Goal: Information Seeking & Learning: Learn about a topic

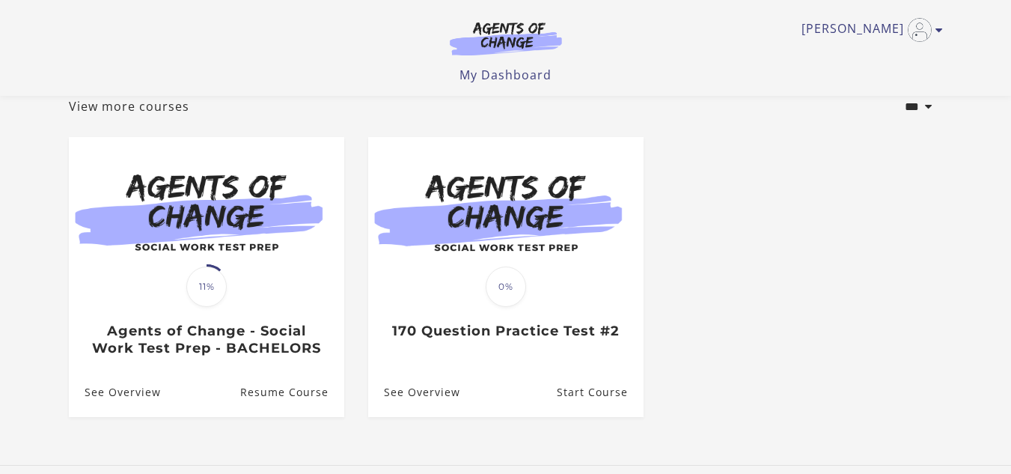
scroll to position [96, 0]
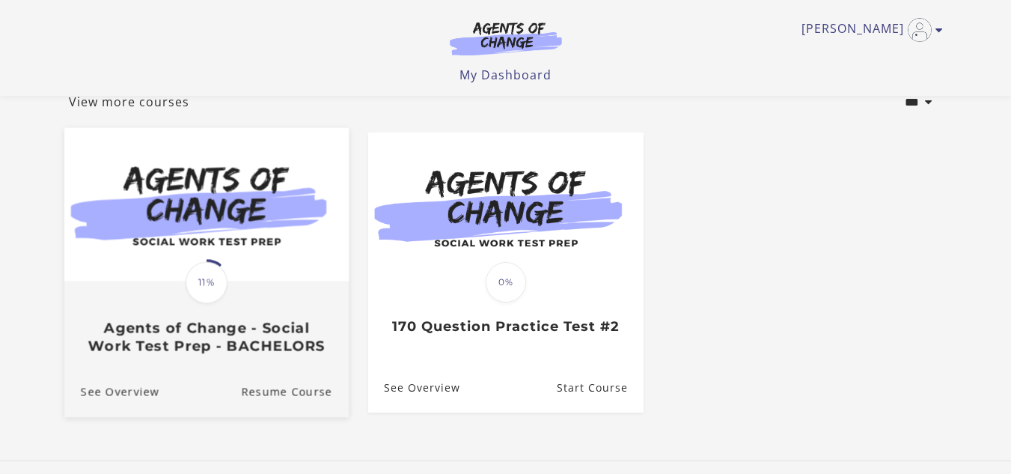
click at [224, 314] on div "Translation missing: en.liquid.partials.dashboard_course_card.progress_descript…" at bounding box center [206, 318] width 284 height 72
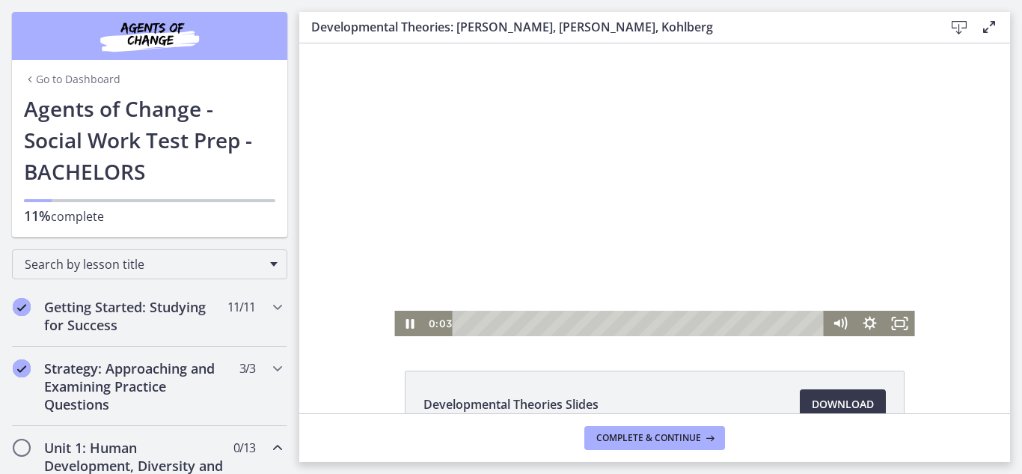
click at [546, 239] on div at bounding box center [654, 189] width 520 height 293
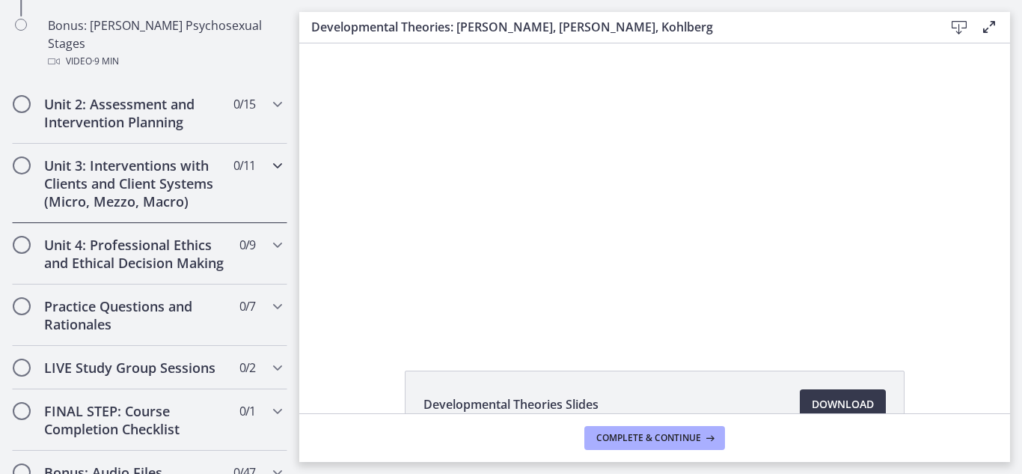
scroll to position [1265, 0]
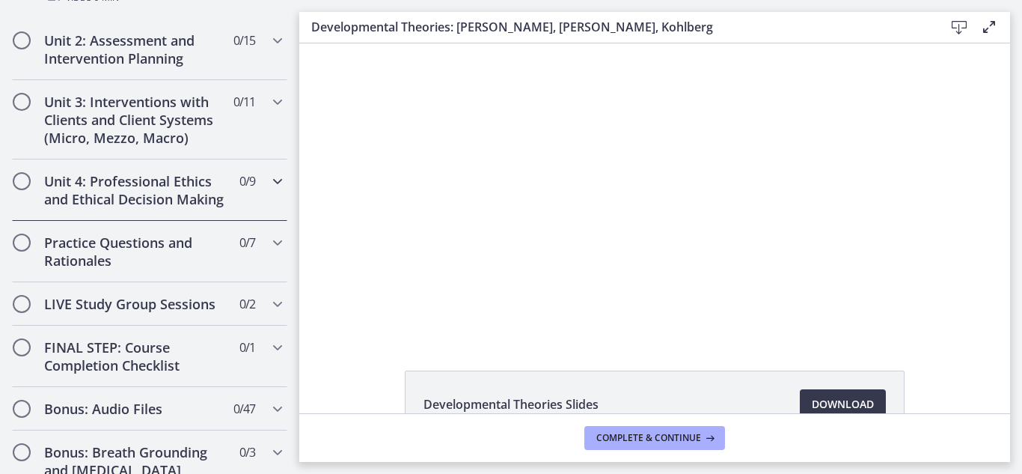
click at [139, 172] on h2 "Unit 4: Professional Ethics and Ethical Decision Making" at bounding box center [135, 190] width 183 height 36
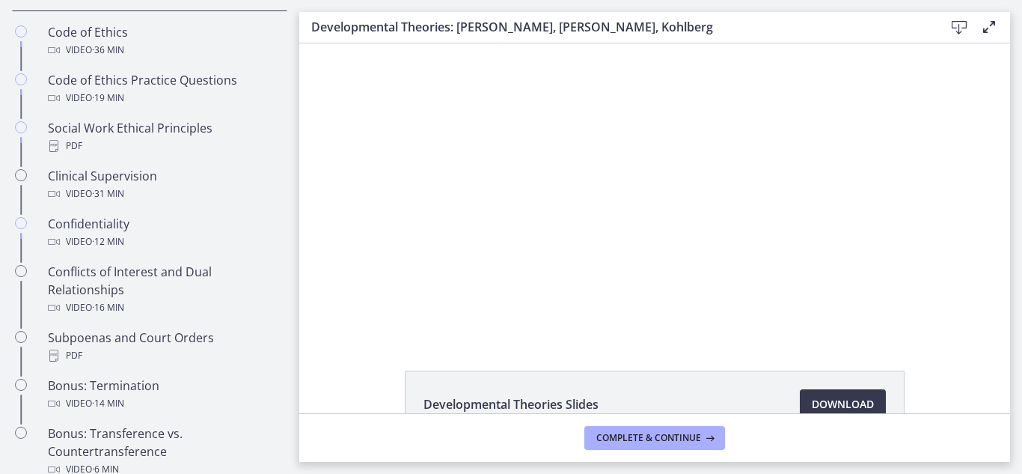
scroll to position [733, 0]
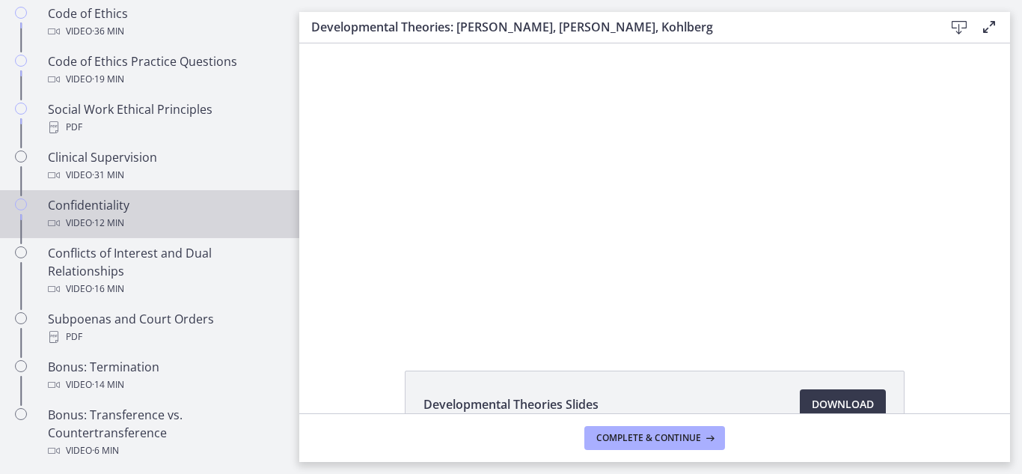
click at [88, 232] on div "Video · 12 min" at bounding box center [165, 223] width 234 height 18
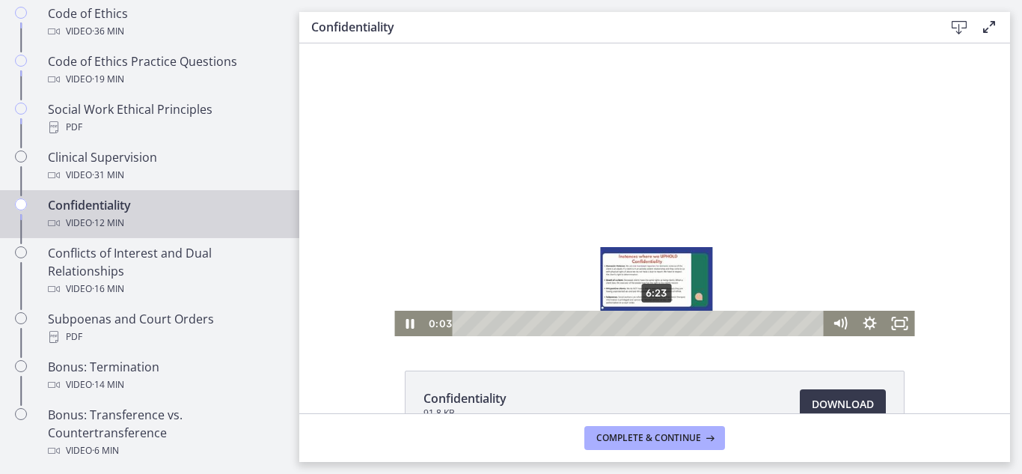
click at [652, 326] on div "6:23" at bounding box center [641, 323] width 354 height 25
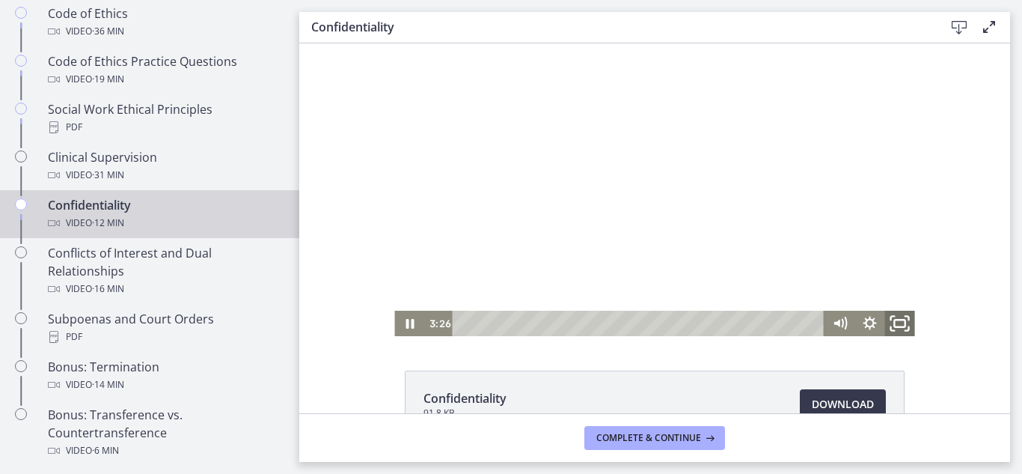
click at [894, 332] on icon "Fullscreen" at bounding box center [900, 323] width 36 height 31
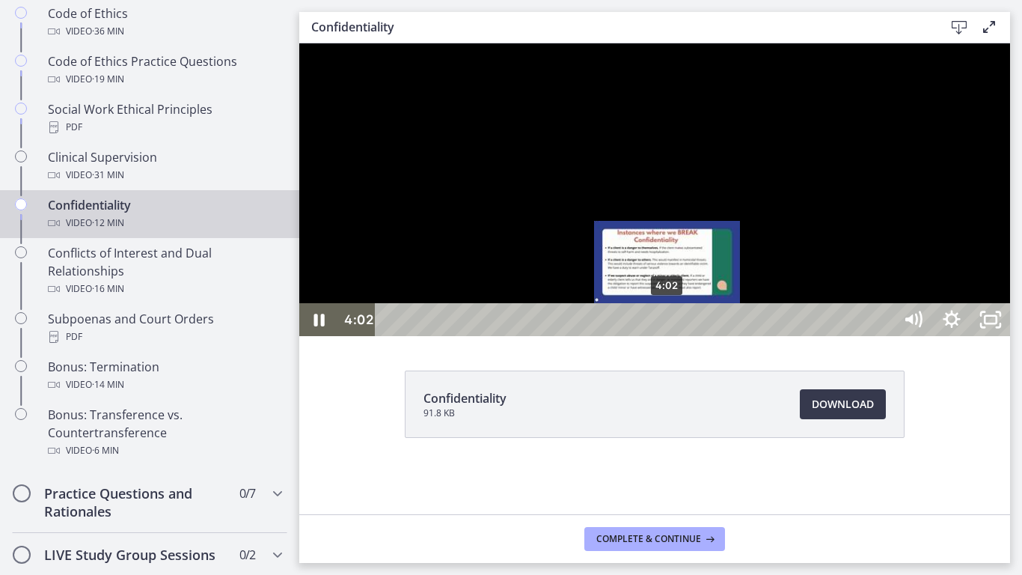
click at [668, 336] on div "4:02" at bounding box center [637, 319] width 495 height 33
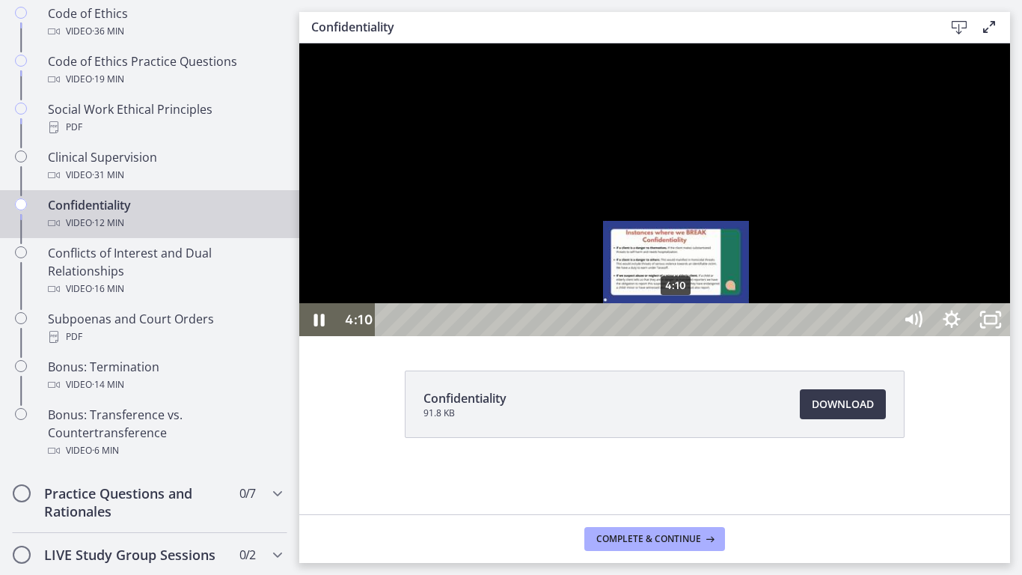
click at [677, 336] on div "4:10" at bounding box center [637, 319] width 495 height 33
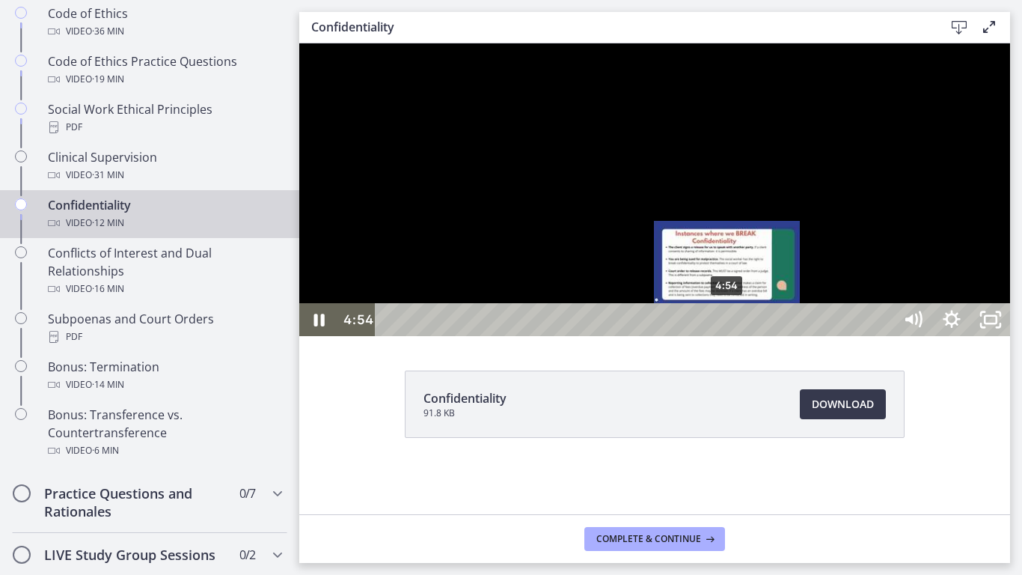
click at [728, 336] on div "4:54" at bounding box center [637, 319] width 495 height 33
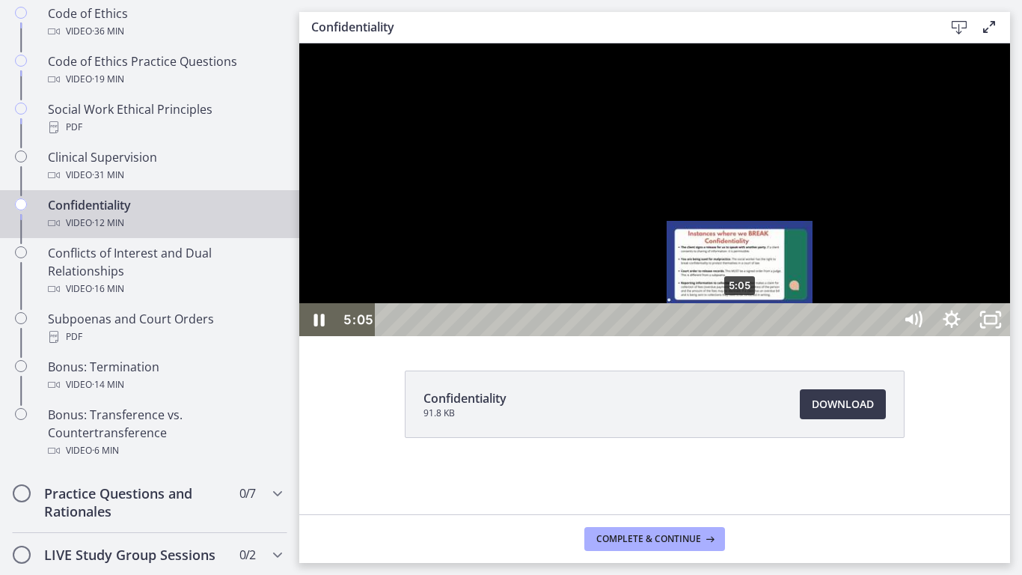
click at [741, 336] on div "5:05" at bounding box center [637, 319] width 495 height 33
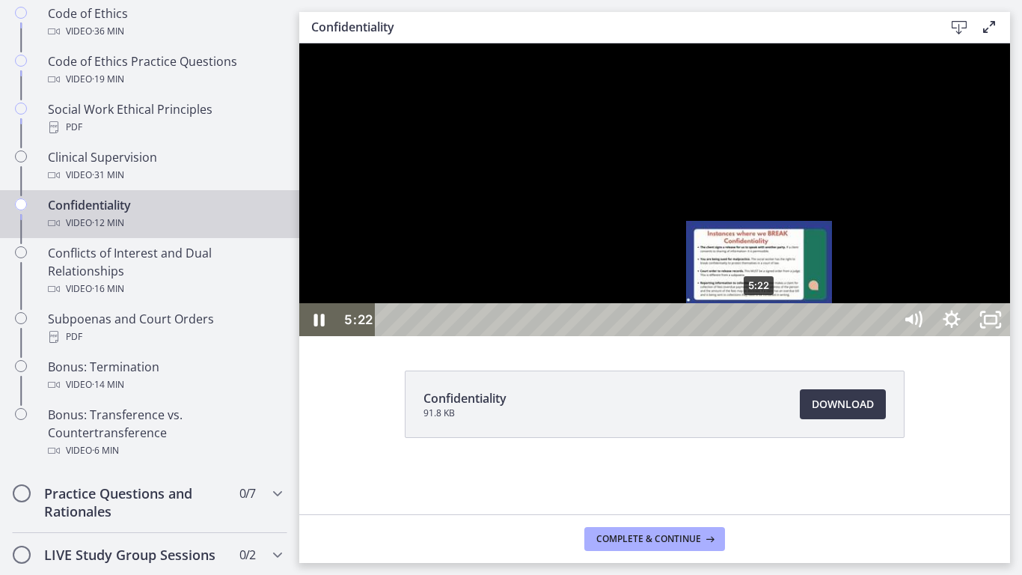
click at [760, 336] on div "5:22" at bounding box center [637, 319] width 495 height 33
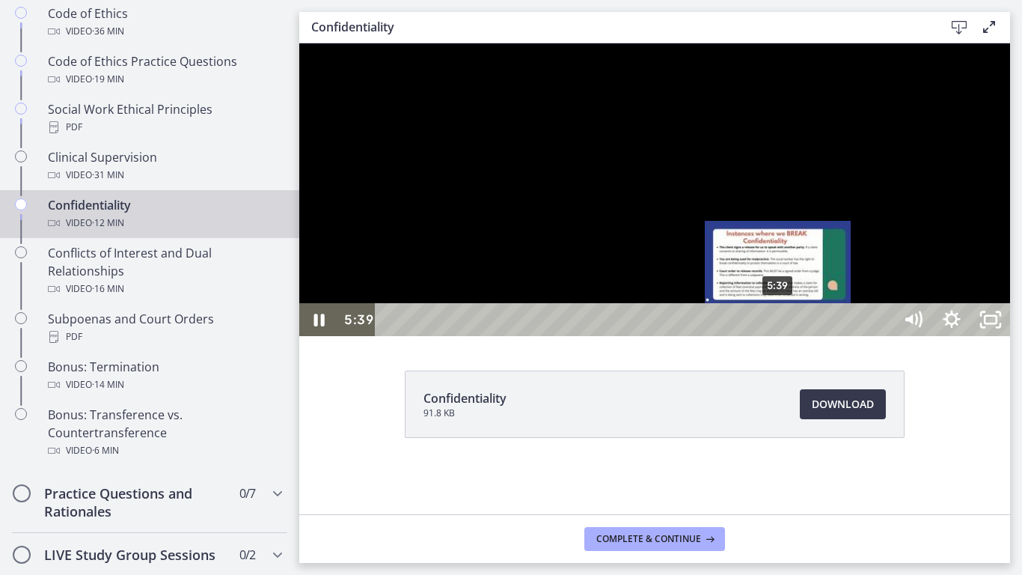
click at [779, 336] on div "5:39" at bounding box center [637, 319] width 495 height 33
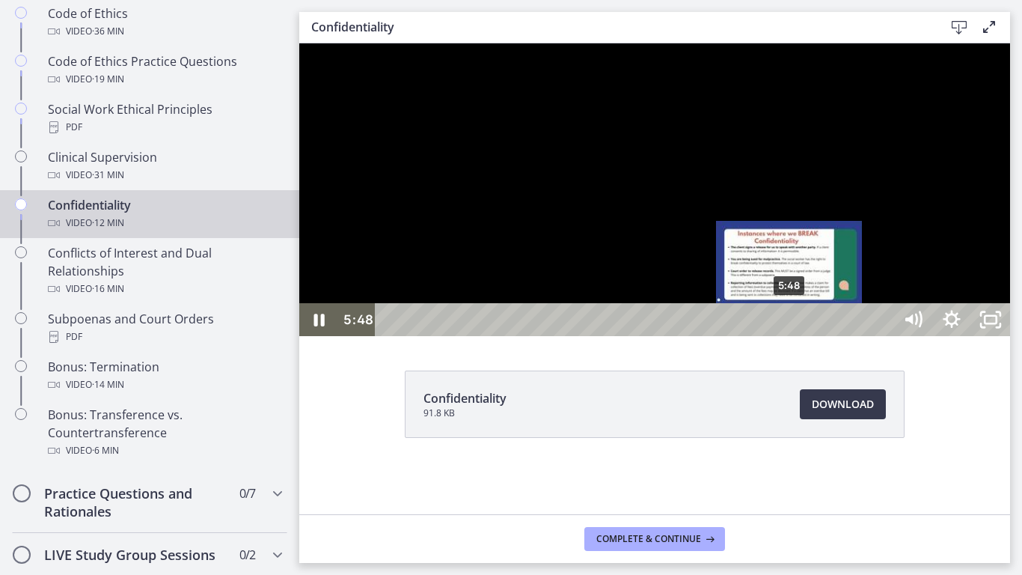
click at [790, 336] on div "5:48" at bounding box center [637, 319] width 495 height 33
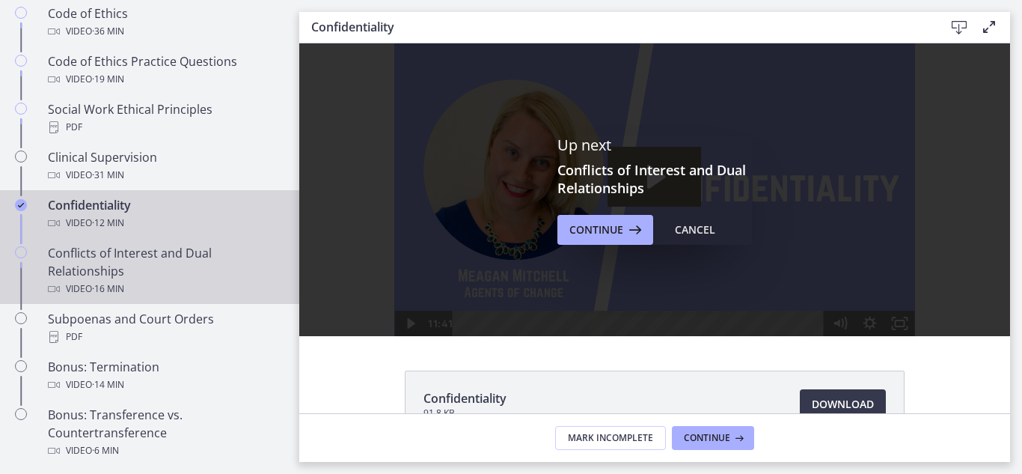
click at [177, 298] on div "Video · 16 min" at bounding box center [165, 289] width 234 height 18
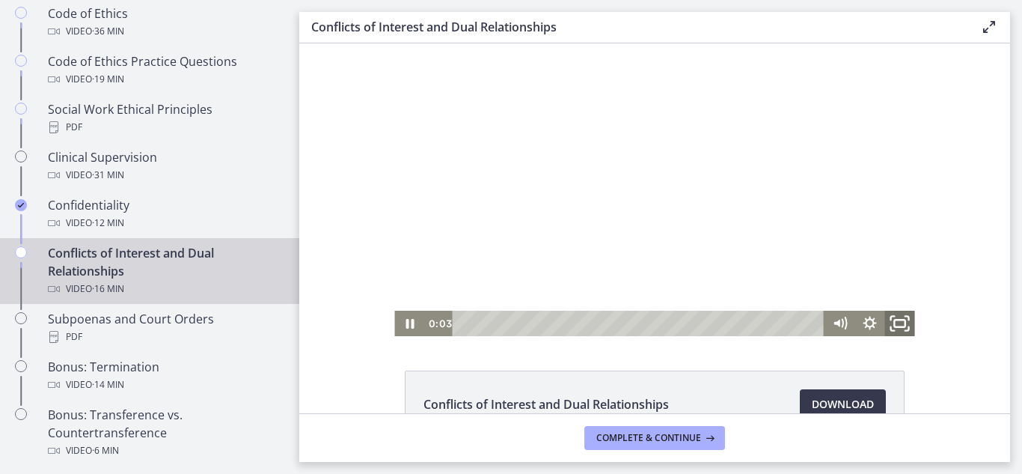
click at [895, 326] on icon "Fullscreen" at bounding box center [900, 323] width 36 height 31
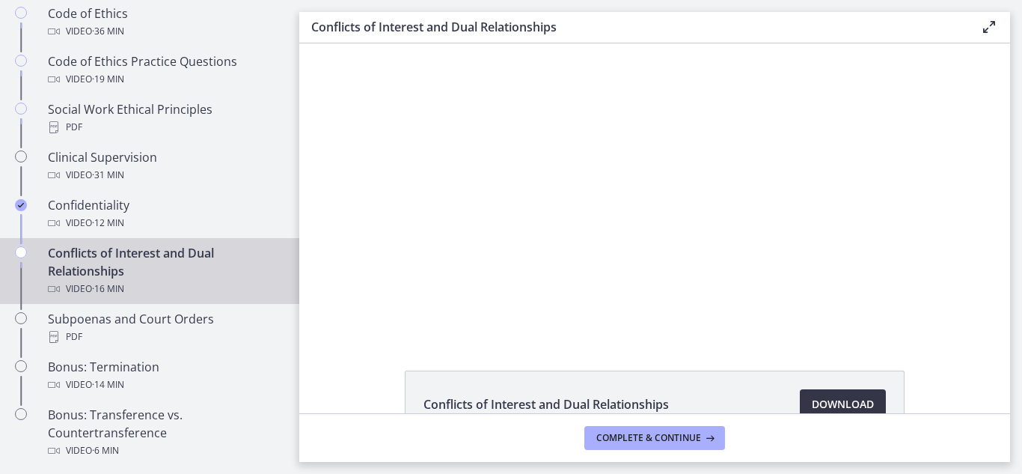
click at [845, 399] on span "Download Opens in a new window" at bounding box center [843, 404] width 62 height 18
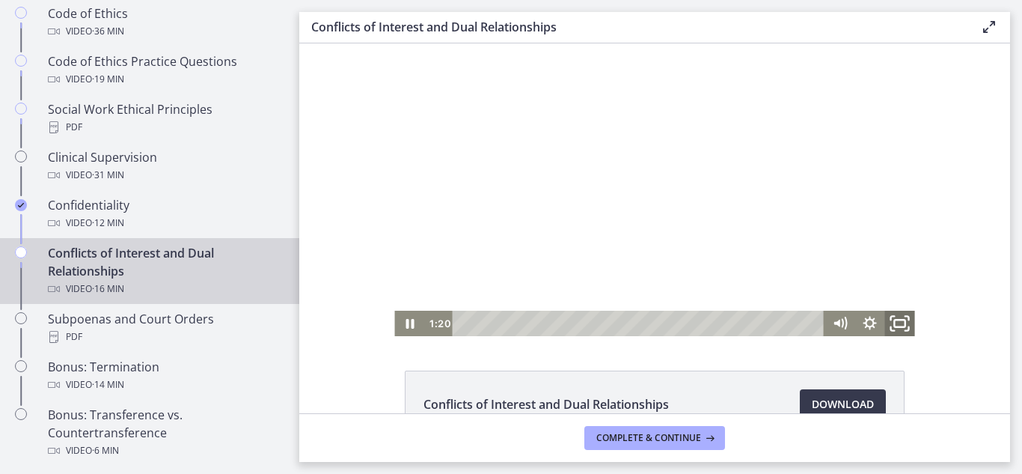
click at [894, 327] on rect "Fullscreen" at bounding box center [899, 323] width 10 height 7
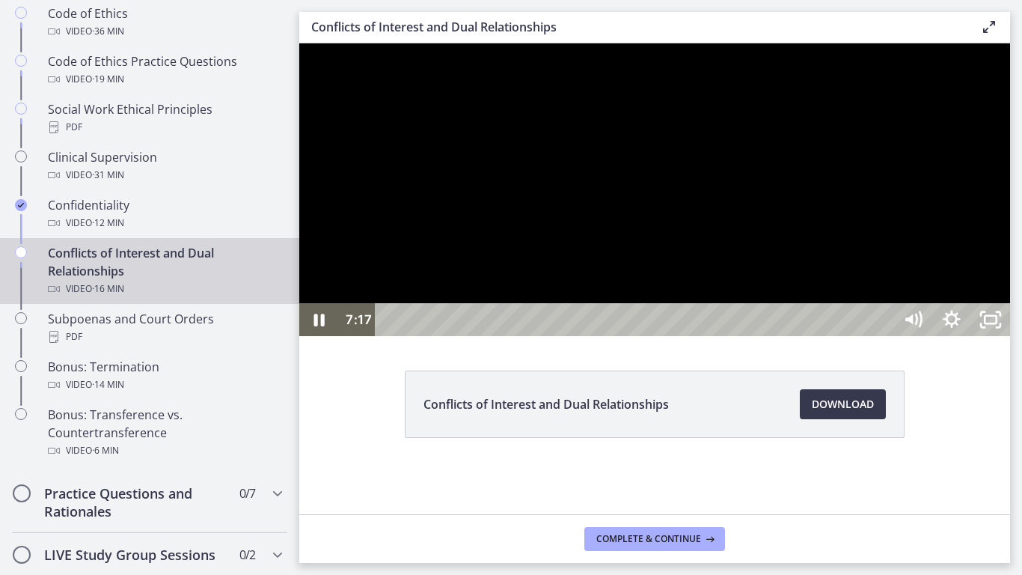
click at [1010, 336] on div at bounding box center [654, 189] width 711 height 293
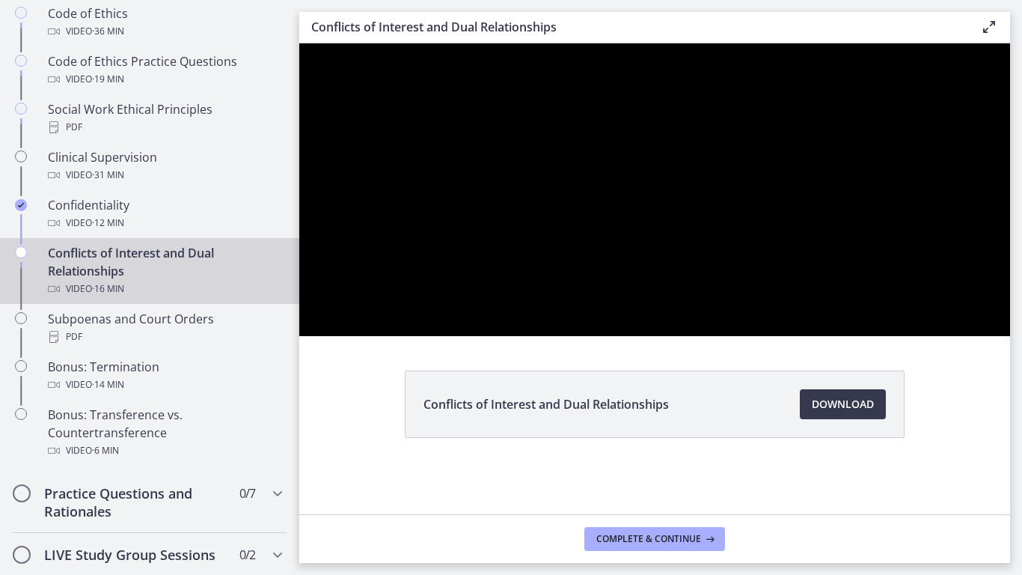
click at [1010, 336] on div at bounding box center [654, 189] width 711 height 293
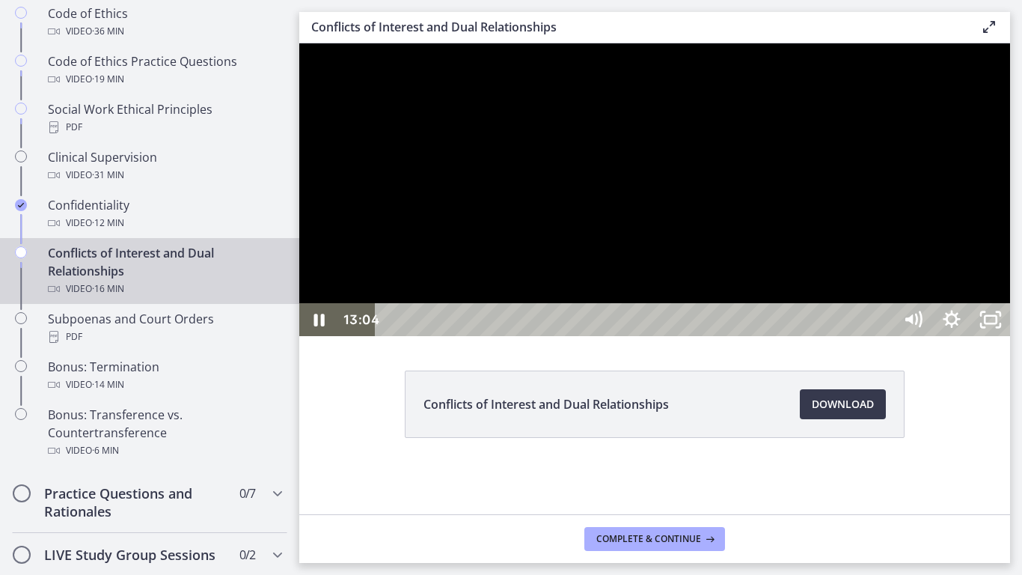
click at [1010, 322] on div at bounding box center [654, 189] width 711 height 293
click at [701, 336] on div at bounding box center [654, 189] width 711 height 293
click at [885, 336] on div "13:25" at bounding box center [637, 319] width 495 height 33
click at [885, 336] on div "13:43" at bounding box center [637, 319] width 495 height 33
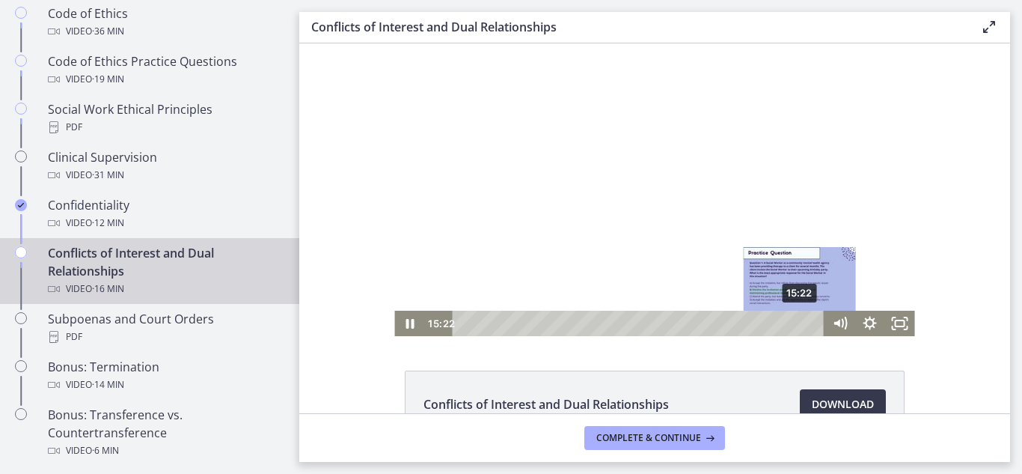
click at [796, 325] on div "15:22" at bounding box center [641, 323] width 354 height 25
click at [802, 325] on div "15:38" at bounding box center [641, 323] width 354 height 25
click at [806, 326] on div "15:50" at bounding box center [641, 323] width 354 height 25
click at [809, 326] on div "15:59" at bounding box center [641, 323] width 354 height 25
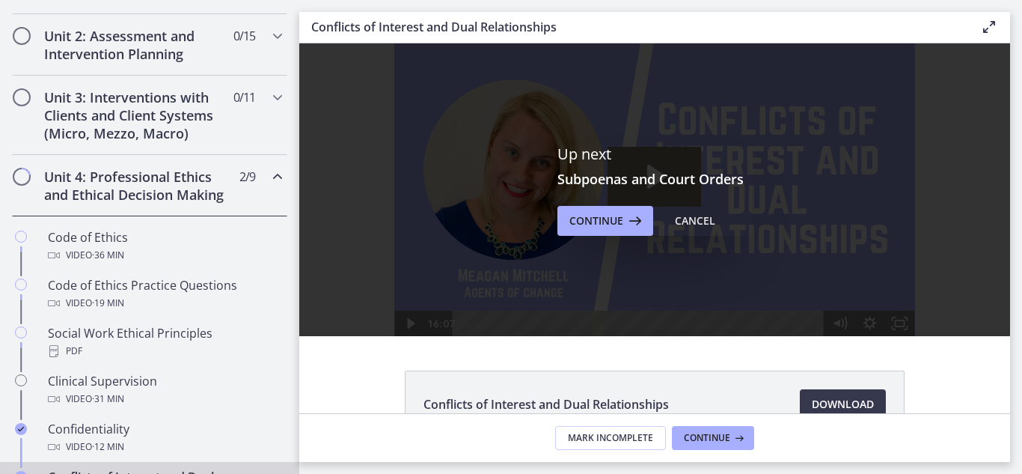
scroll to position [434, 0]
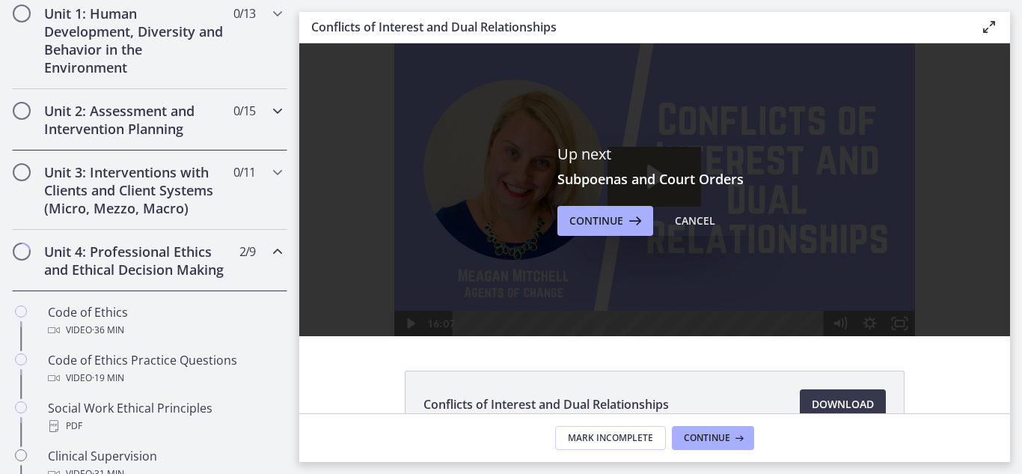
click at [153, 124] on h2 "Unit 2: Assessment and Intervention Planning" at bounding box center [135, 120] width 183 height 36
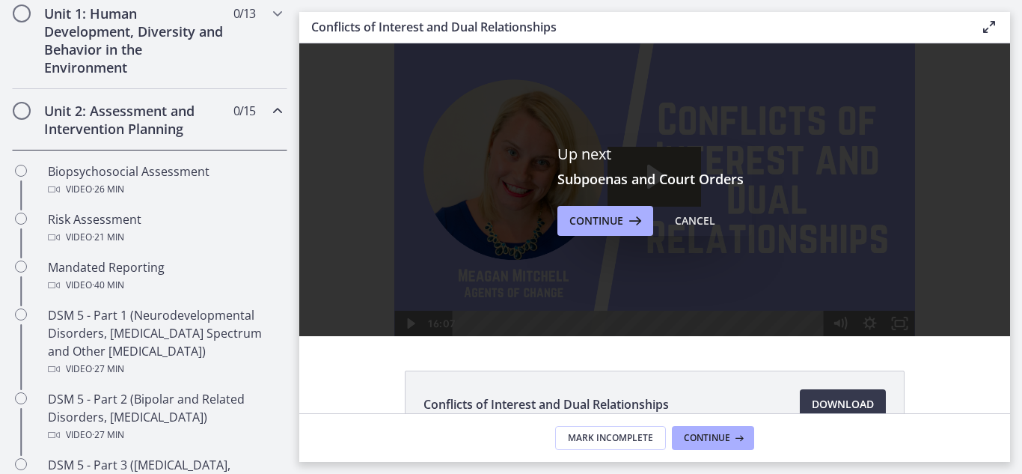
click at [123, 130] on h2 "Unit 2: Assessment and Intervention Planning" at bounding box center [135, 120] width 183 height 36
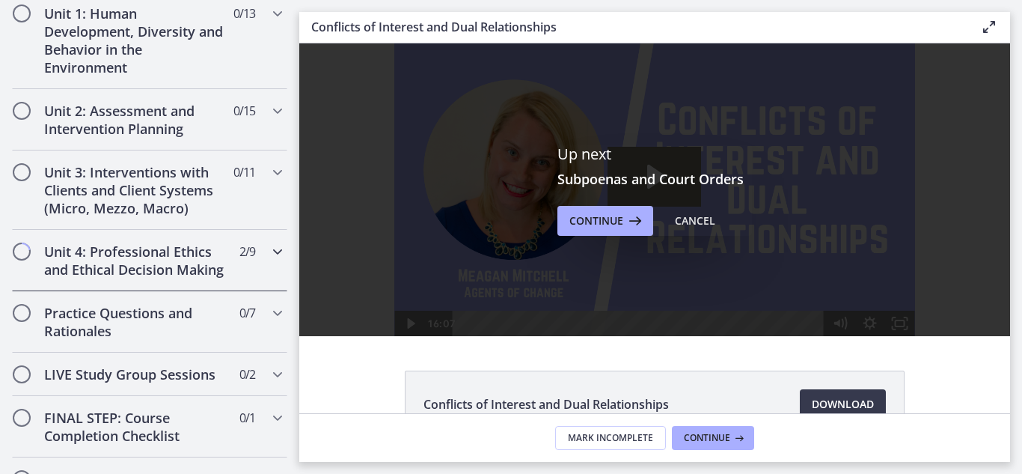
click at [121, 275] on h2 "Unit 4: Professional Ethics and Ethical Decision Making" at bounding box center [135, 260] width 183 height 36
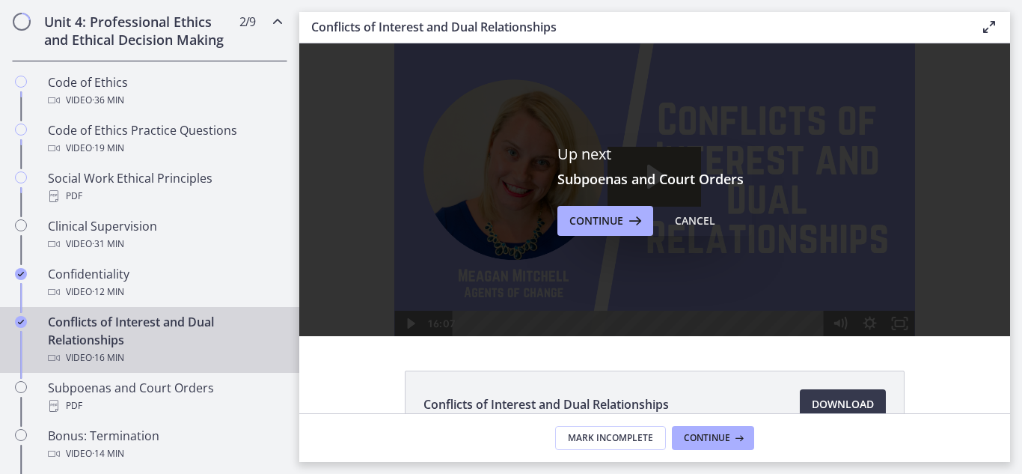
scroll to position [739, 0]
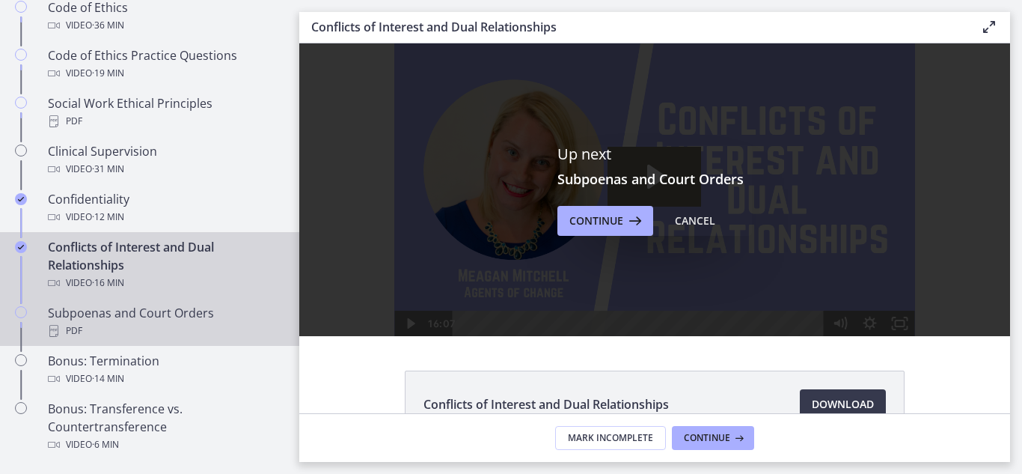
click at [204, 335] on div "Subpoenas and Court Orders PDF" at bounding box center [165, 322] width 234 height 36
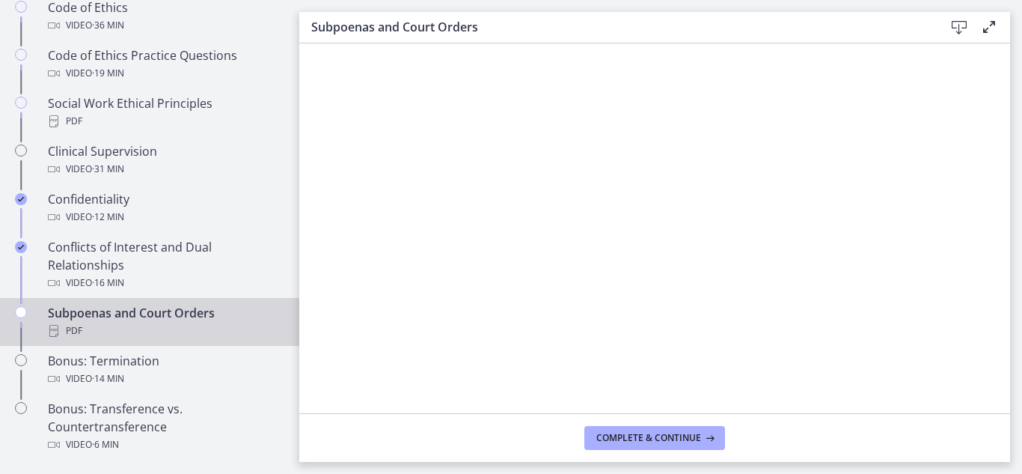
click at [955, 28] on icon at bounding box center [959, 28] width 18 height 18
click at [953, 31] on icon at bounding box center [959, 28] width 18 height 18
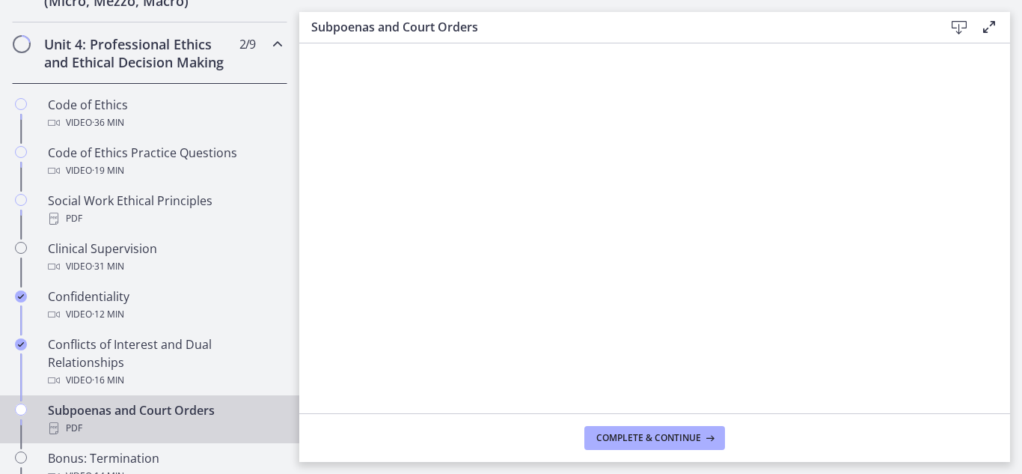
scroll to position [508, 0]
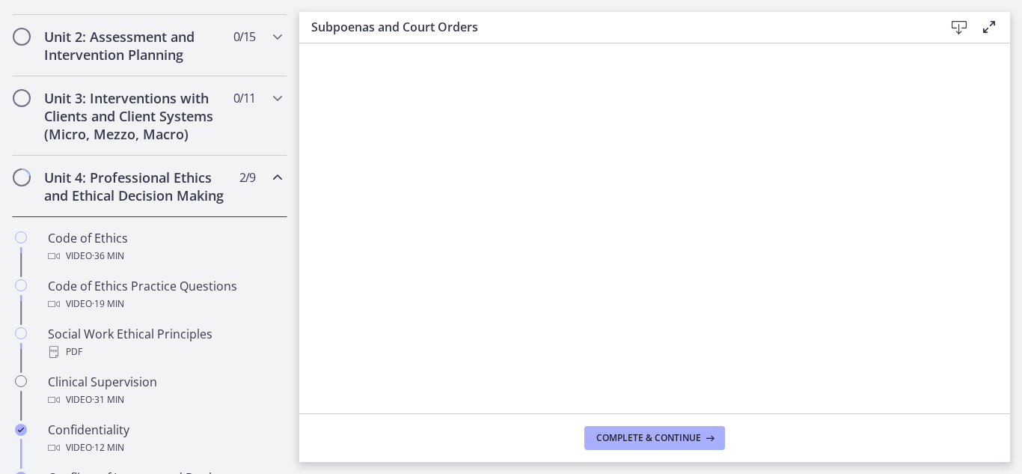
click at [164, 200] on h2 "Unit 4: Professional Ethics and Ethical Decision Making" at bounding box center [135, 186] width 183 height 36
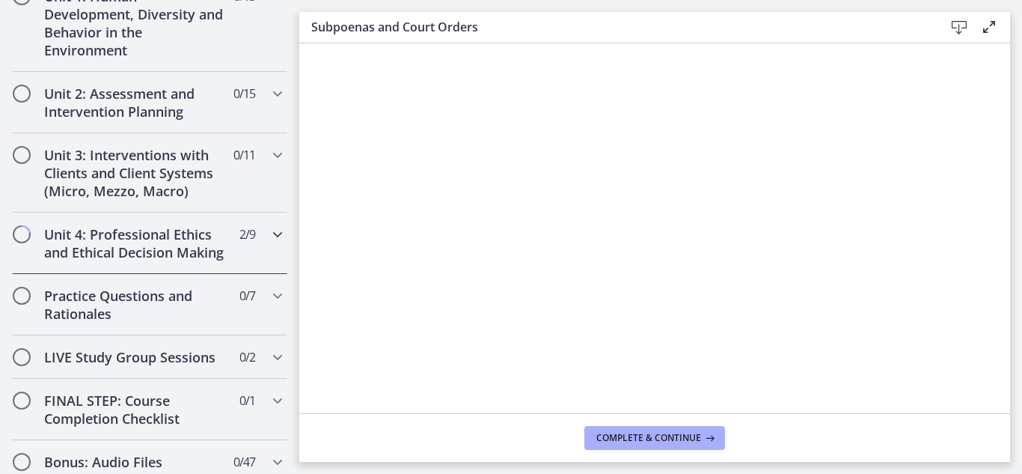
scroll to position [427, 0]
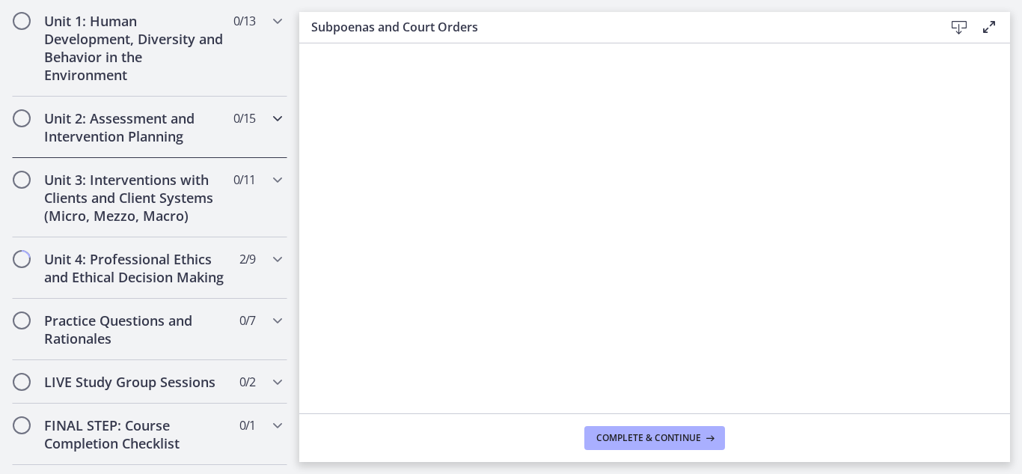
click at [159, 113] on h2 "Unit 2: Assessment and Intervention Planning" at bounding box center [135, 127] width 183 height 36
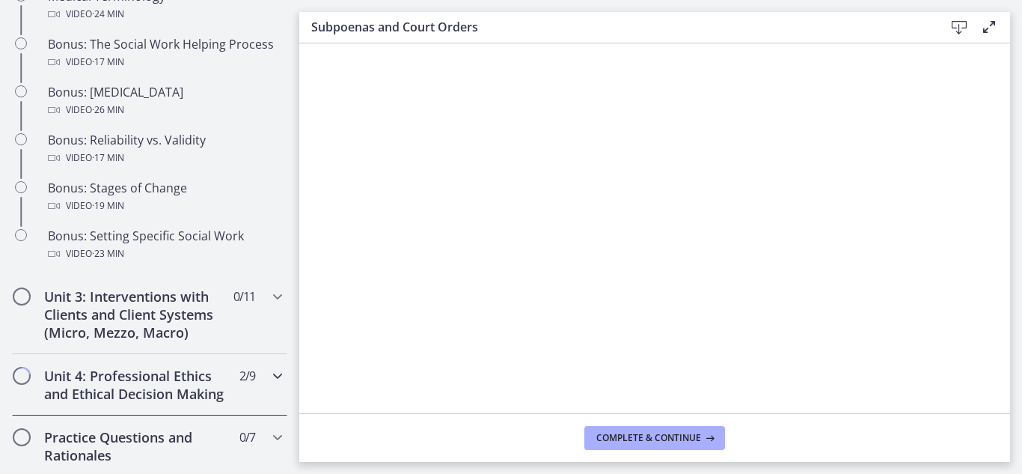
scroll to position [1258, 0]
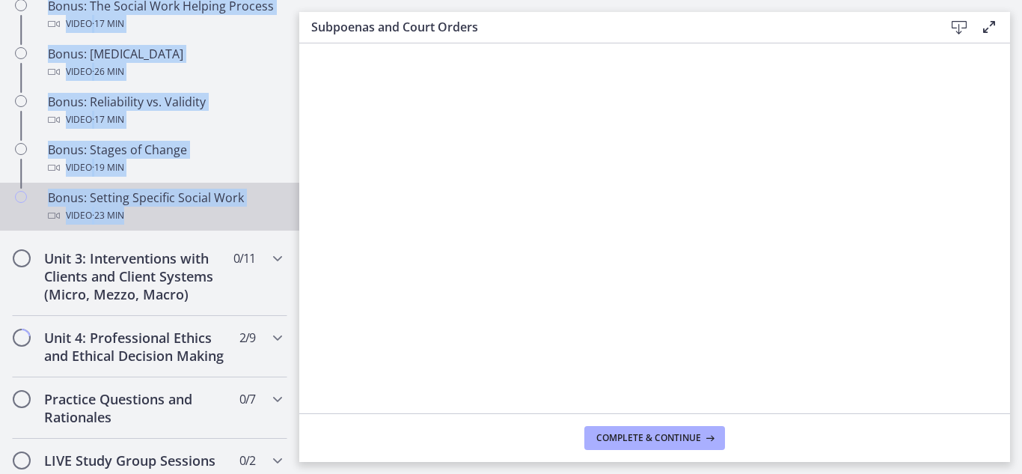
drag, startPoint x: 2, startPoint y: 115, endPoint x: 172, endPoint y: 214, distance: 196.9
copy div "Lore 1: Ipsumdolor sit Ametconsecte Adipisci 6 / 97 Elitseddo Eiusmodtemporin U…"
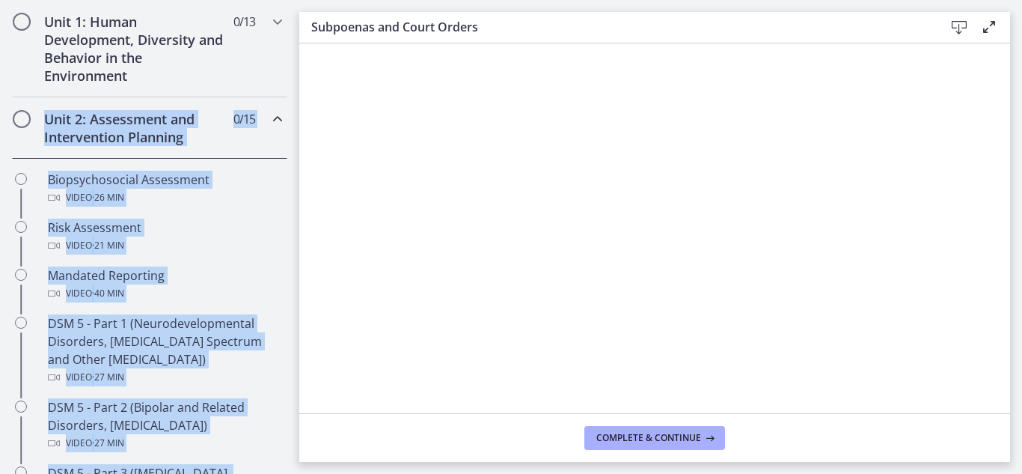
scroll to position [454, 0]
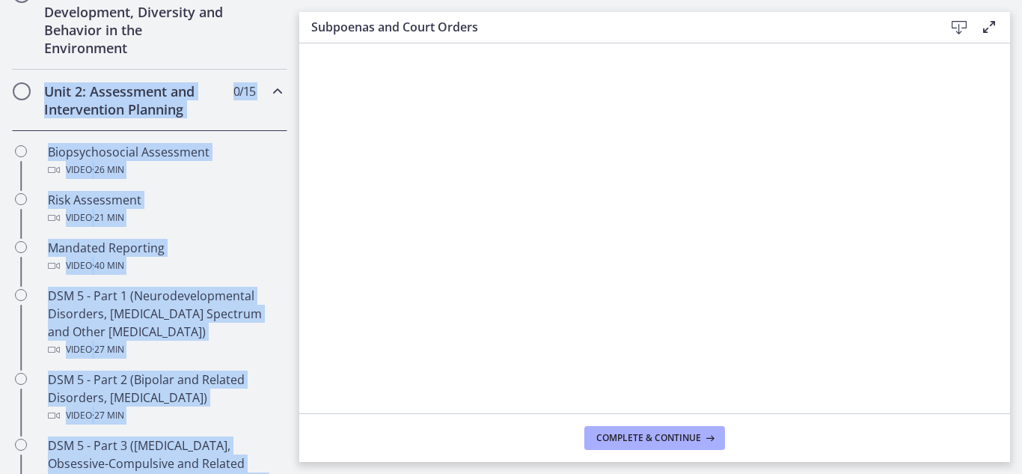
click at [0, 118] on div "Unit 2: Assessment and Intervention Planning 0 / 15 Completed" at bounding box center [149, 100] width 299 height 61
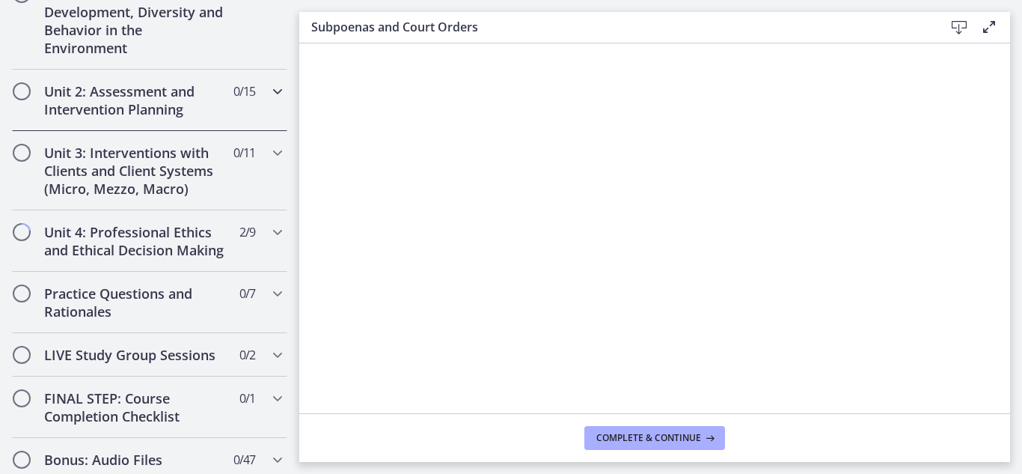
click at [79, 106] on h2 "Unit 2: Assessment and Intervention Planning" at bounding box center [135, 100] width 183 height 36
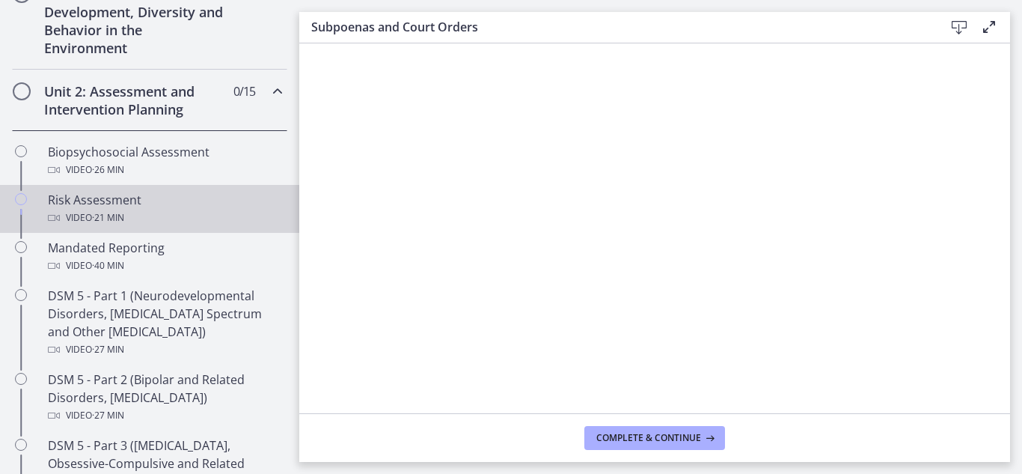
click at [115, 209] on span "· 21 min" at bounding box center [108, 218] width 32 height 18
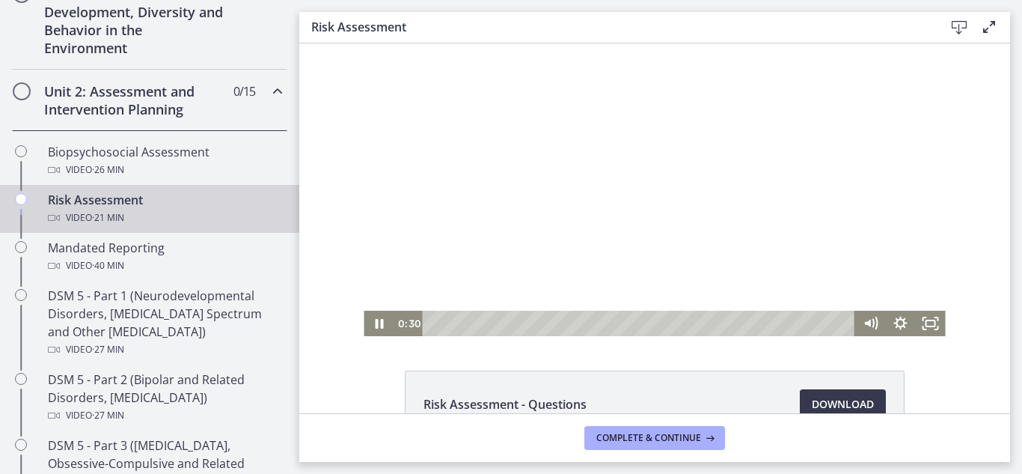
click at [480, 266] on div at bounding box center [655, 189] width 582 height 293
